Goal: Task Accomplishment & Management: Manage account settings

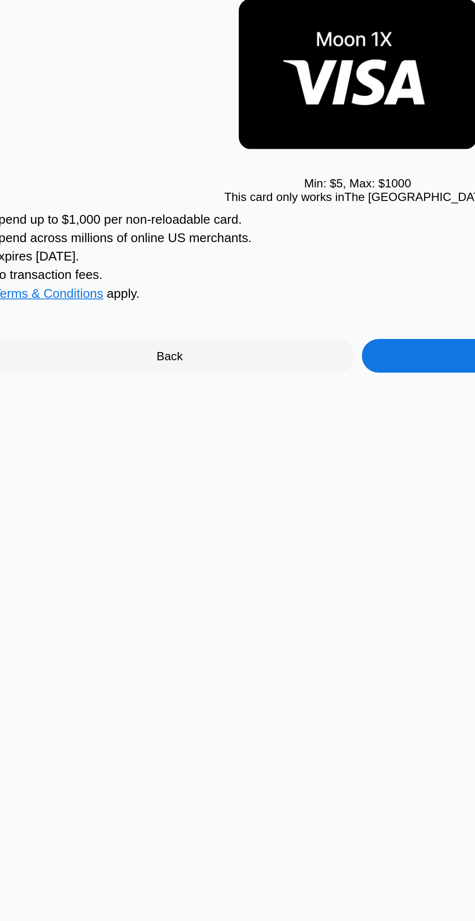
click at [145, 269] on div "Back" at bounding box center [130, 259] width 212 height 19
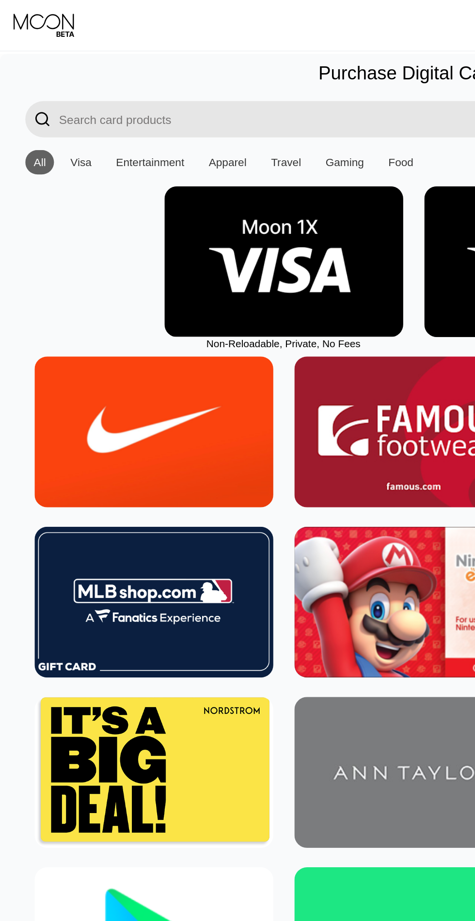
click at [29, 20] on icon at bounding box center [26, 14] width 36 height 15
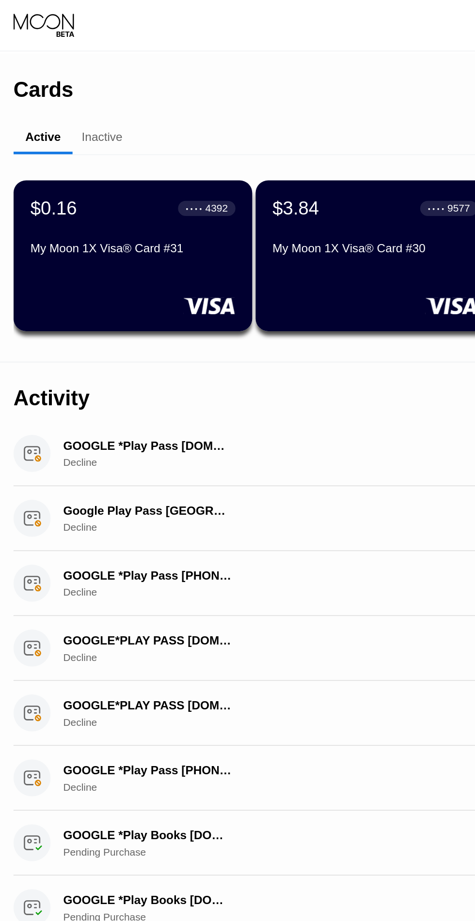
click at [109, 162] on div "$0.16 ● ● ● ● 4392 My Moon 1X Visa® Card #31" at bounding box center [76, 147] width 137 height 87
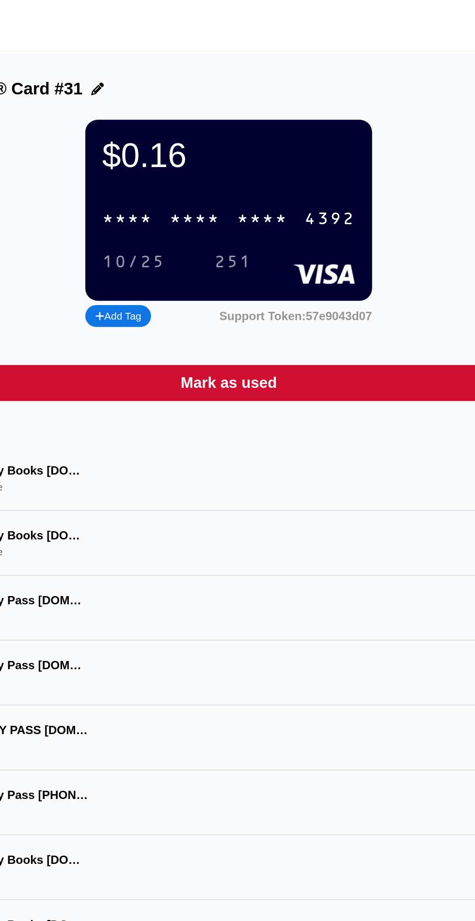
click at [244, 128] on div "* * * *" at bounding box center [256, 126] width 29 height 11
